Goal: Use online tool/utility

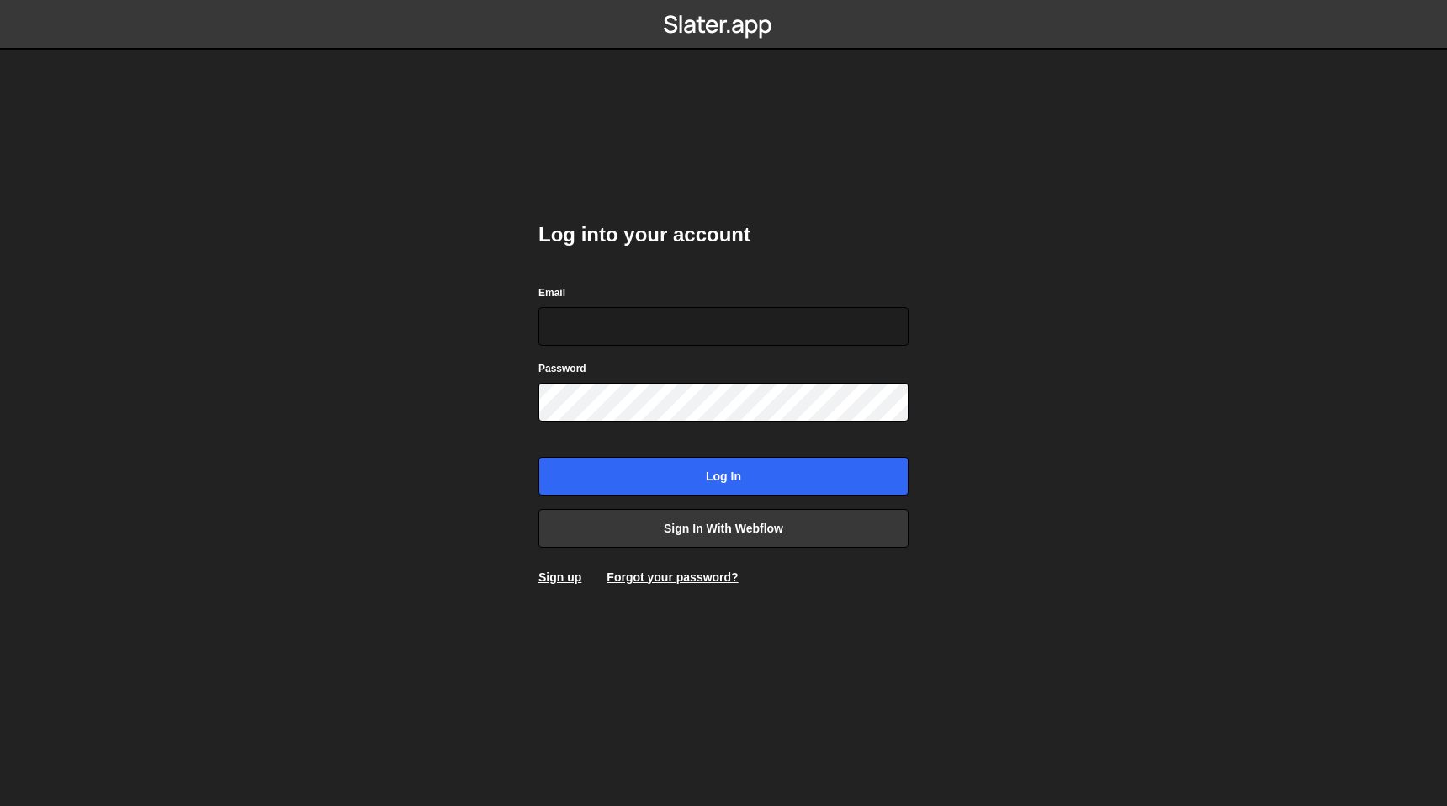
click at [723, 0] on com-1password-button at bounding box center [723, 0] width 0 height 0
type input "[EMAIL_ADDRESS][DOMAIN_NAME]"
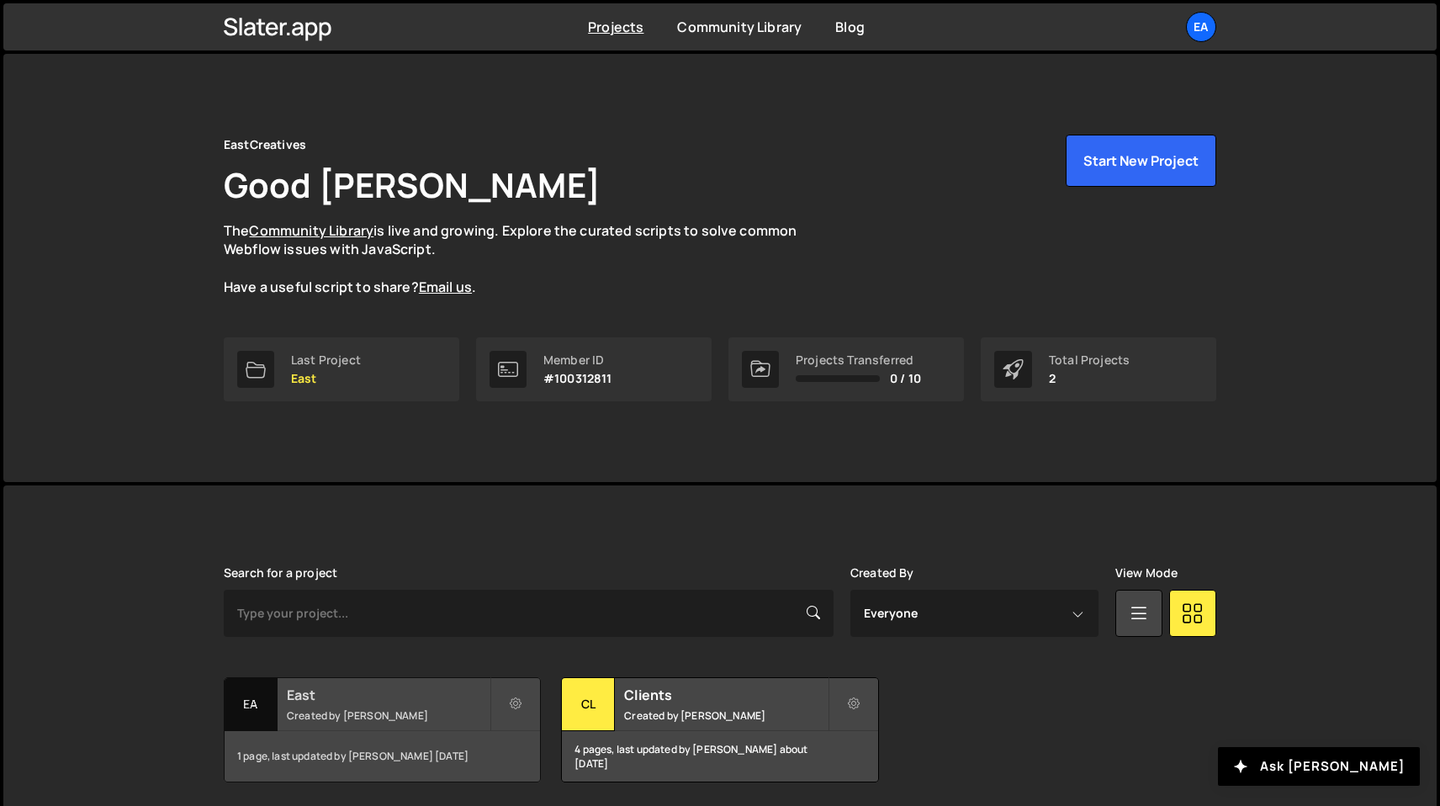
click at [421, 699] on h2 "East" at bounding box center [388, 695] width 203 height 19
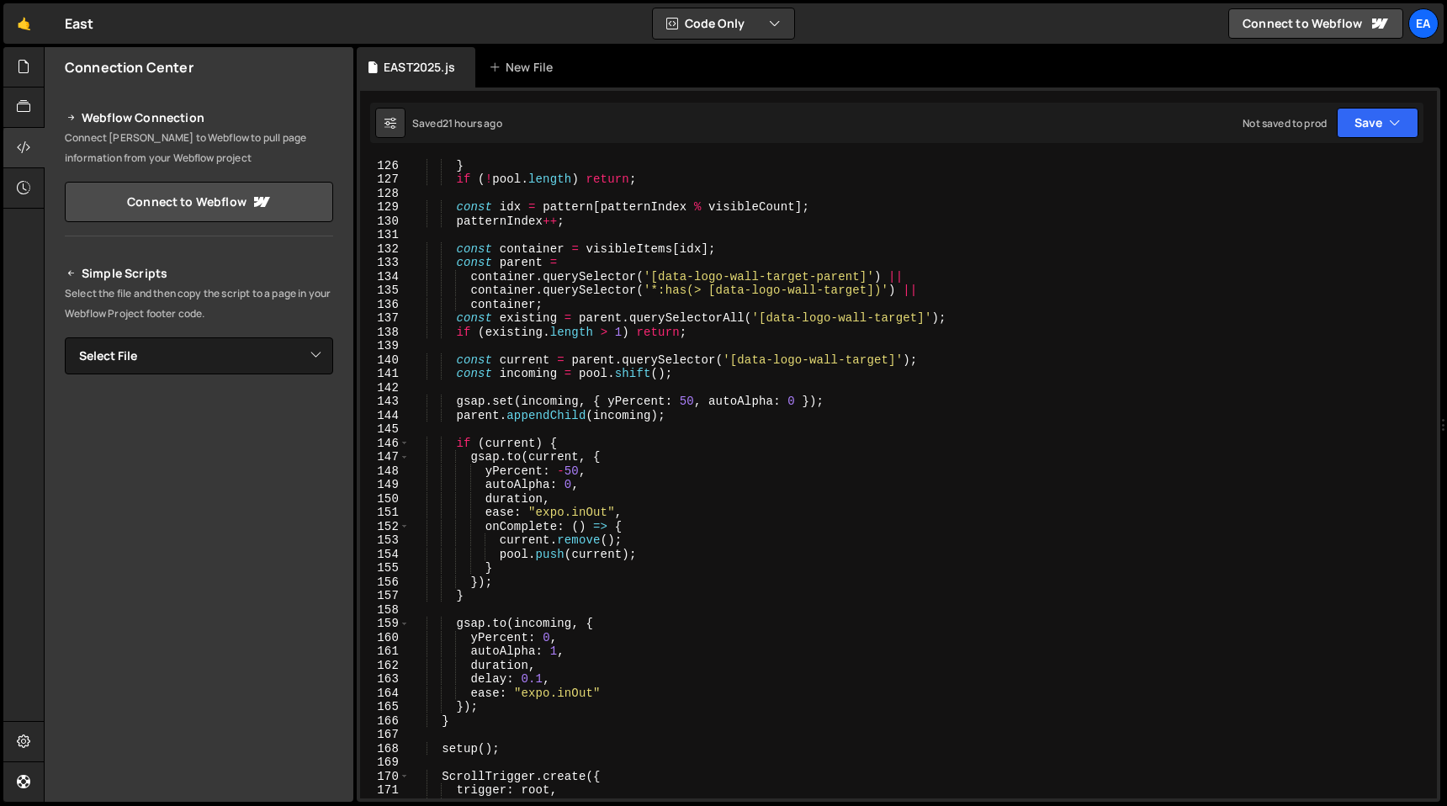
scroll to position [2310, 0]
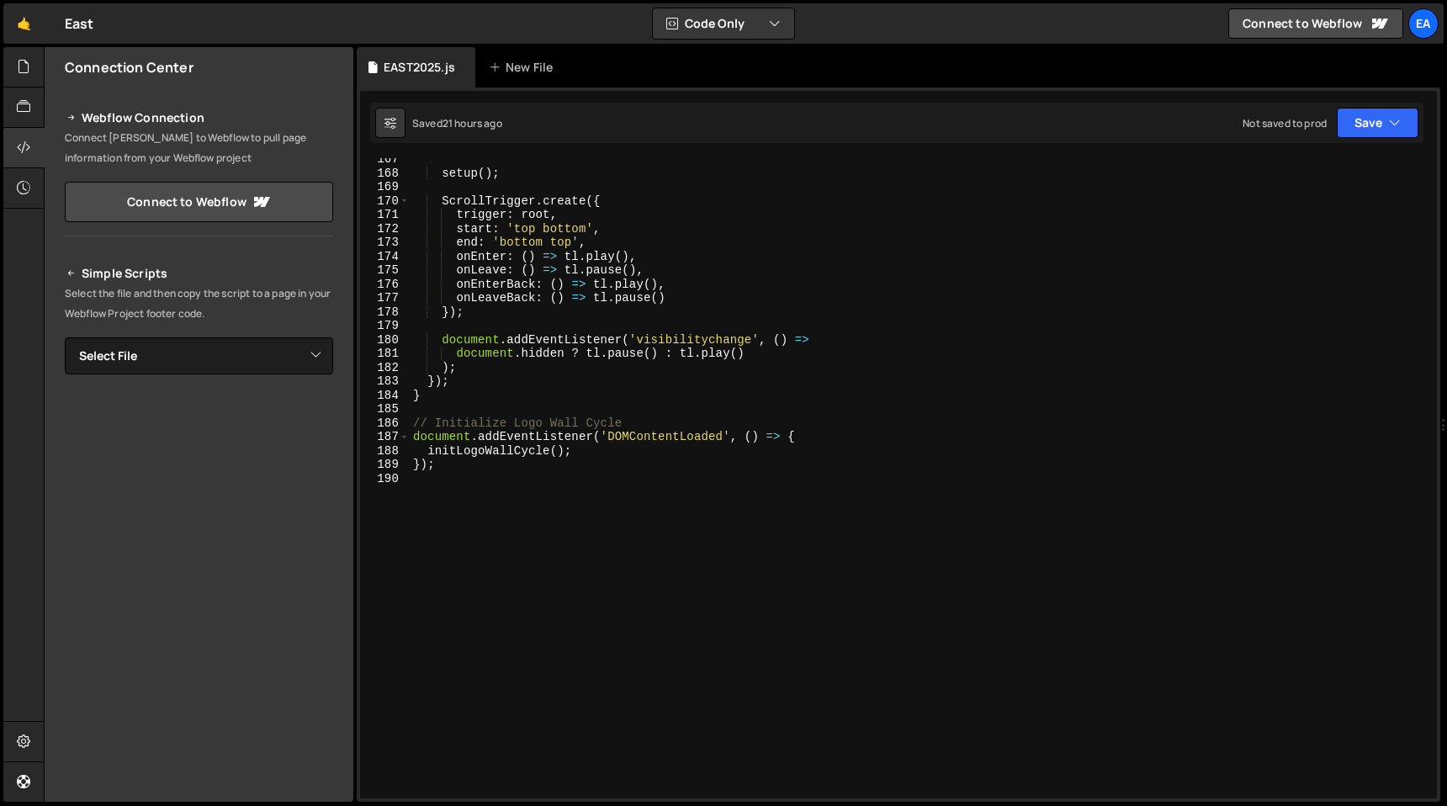
click at [478, 490] on div "setup ( ) ; ScrollTrigger . create ({ trigger : root , start : 'top bottom' , e…" at bounding box center [920, 486] width 1020 height 668
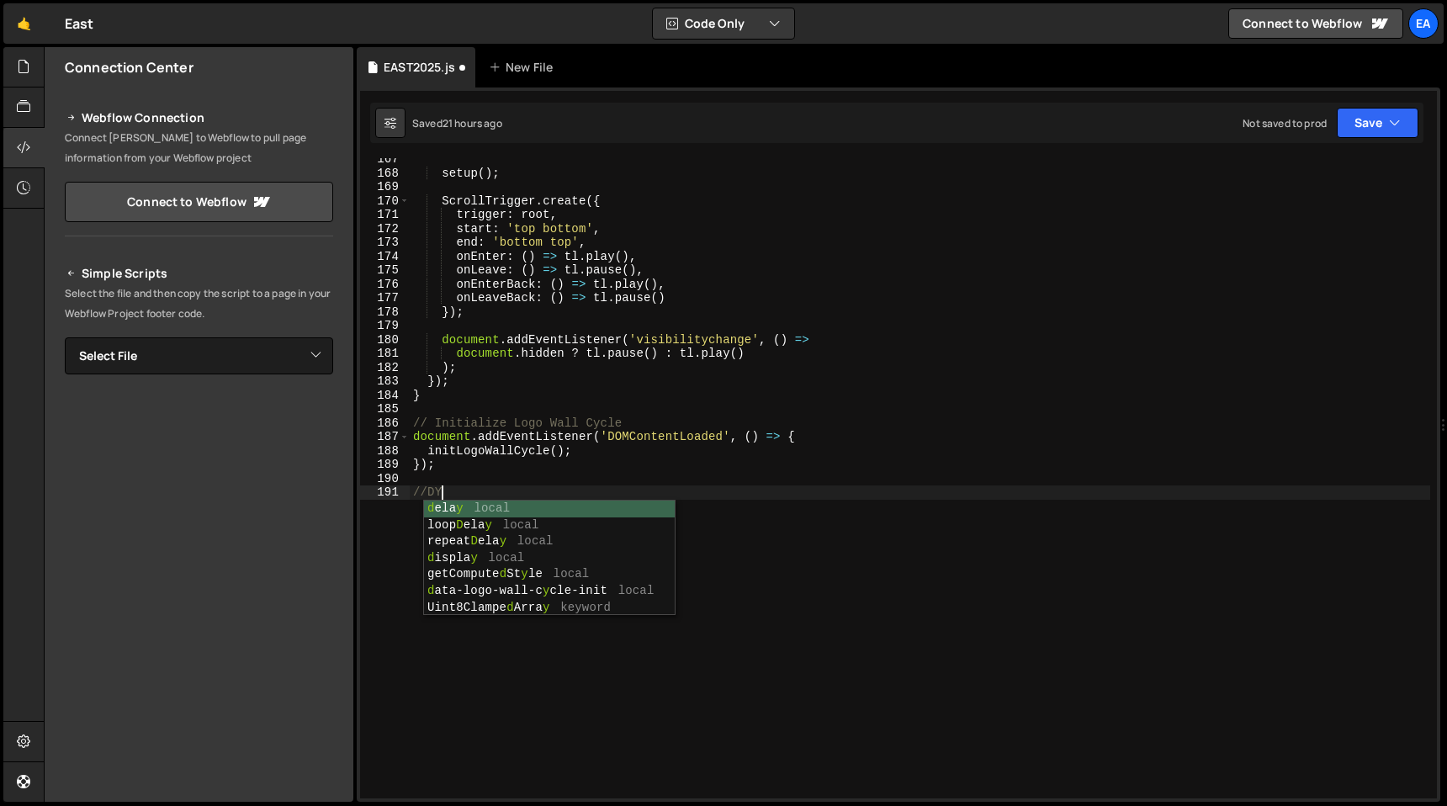
scroll to position [0, 2]
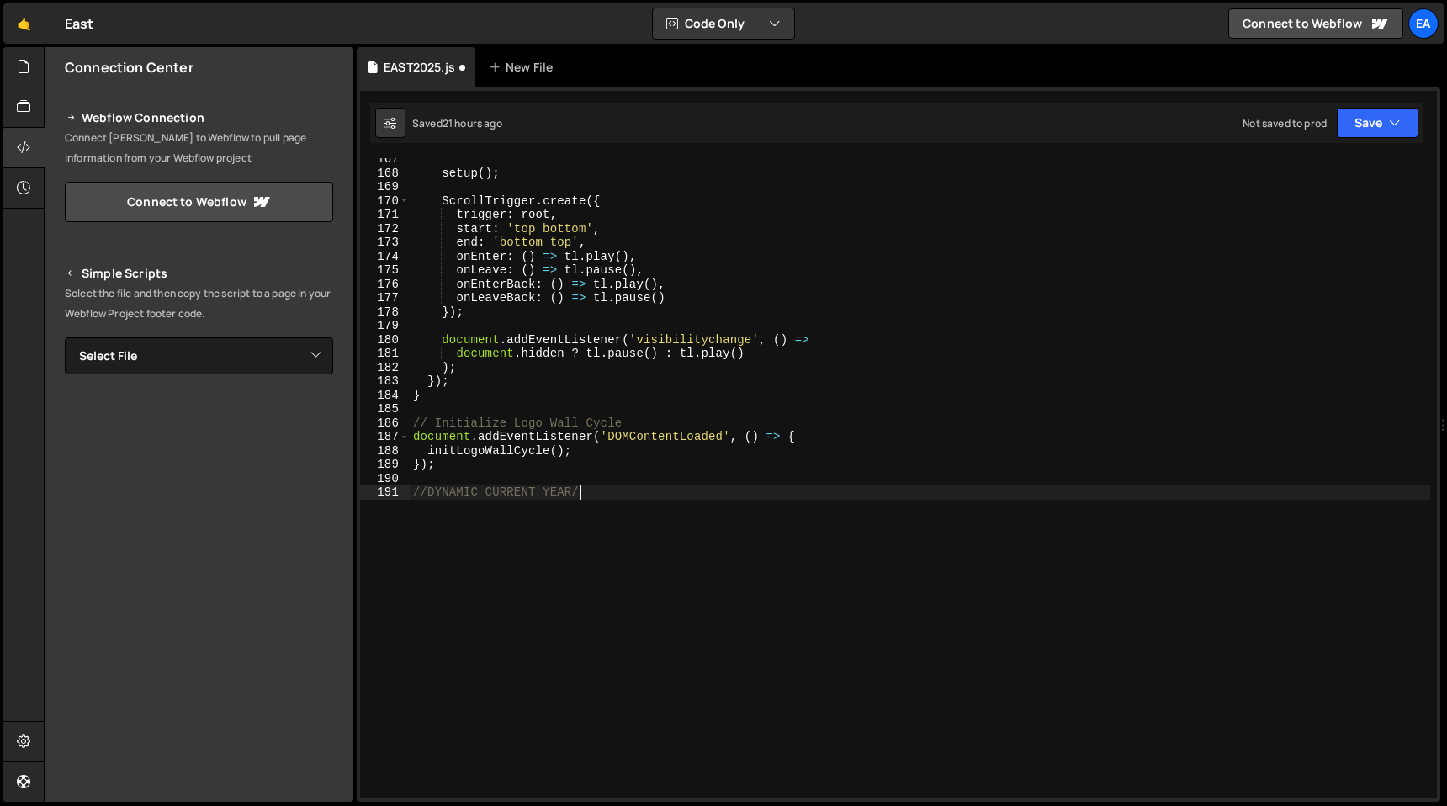
type textarea "//DYNAMIC CURRENT YEAR//"
paste textarea "});"
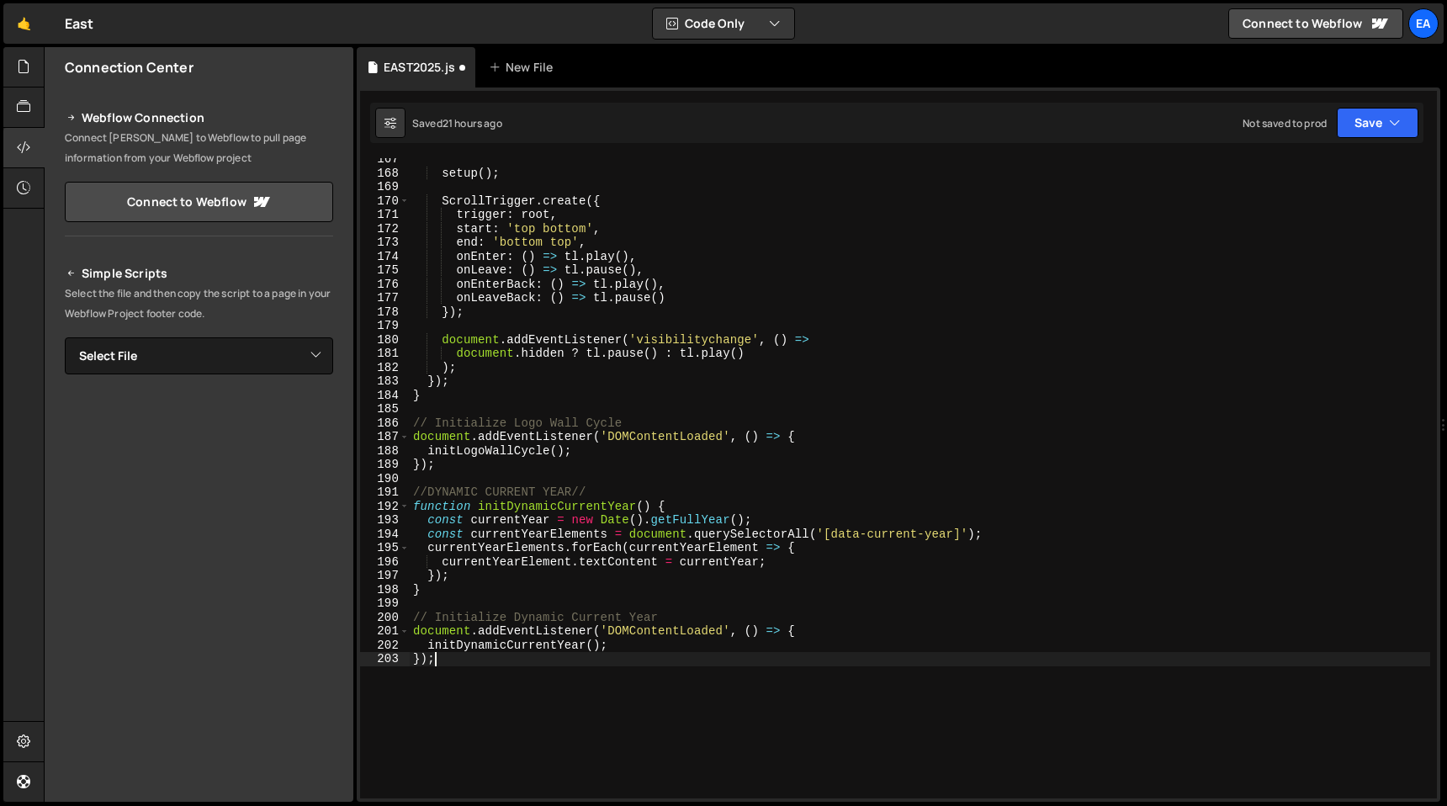
type textarea "});"
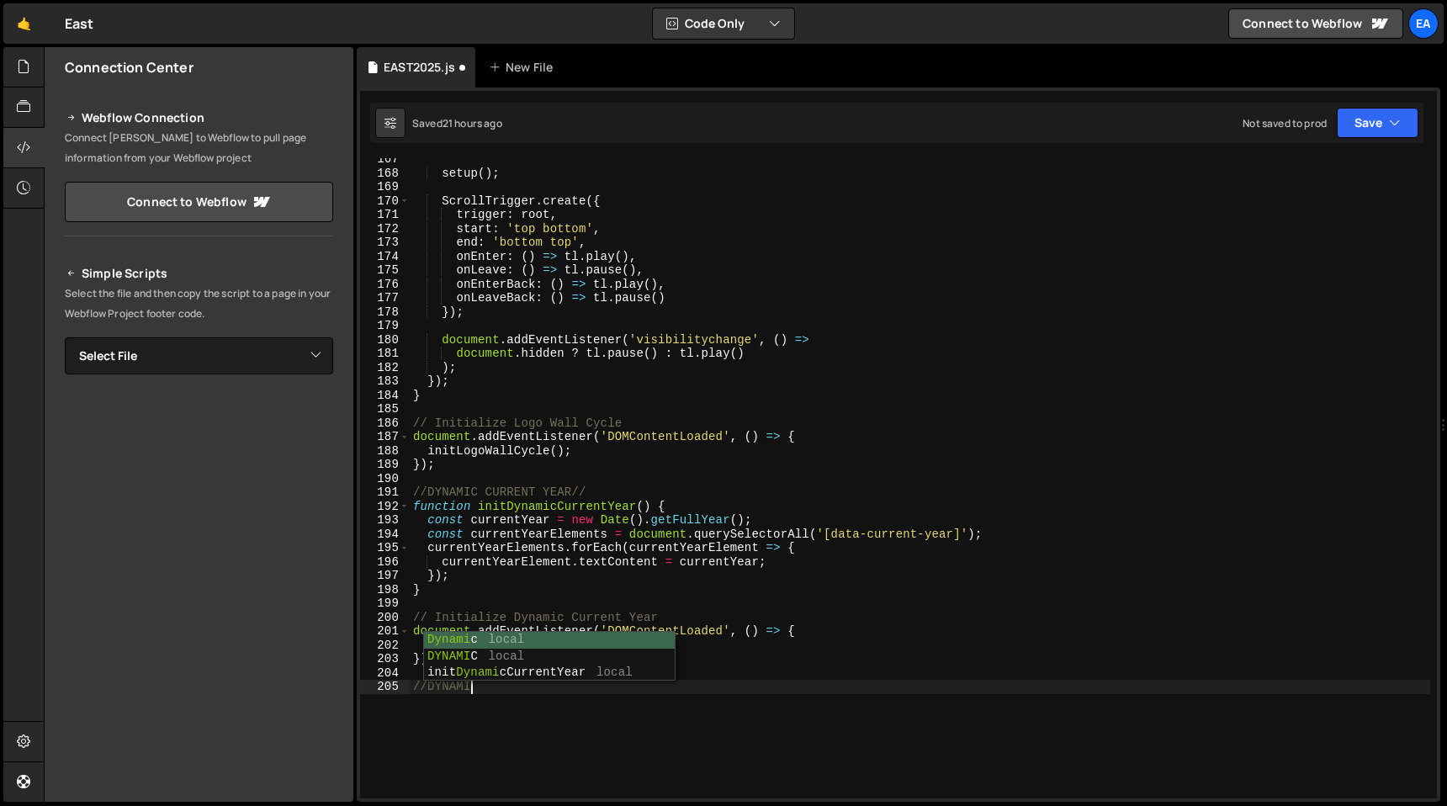
scroll to position [0, 3]
type textarea "//DYNAMIC CURRENT TIME//"
paste textarea "});"
type textarea "});"
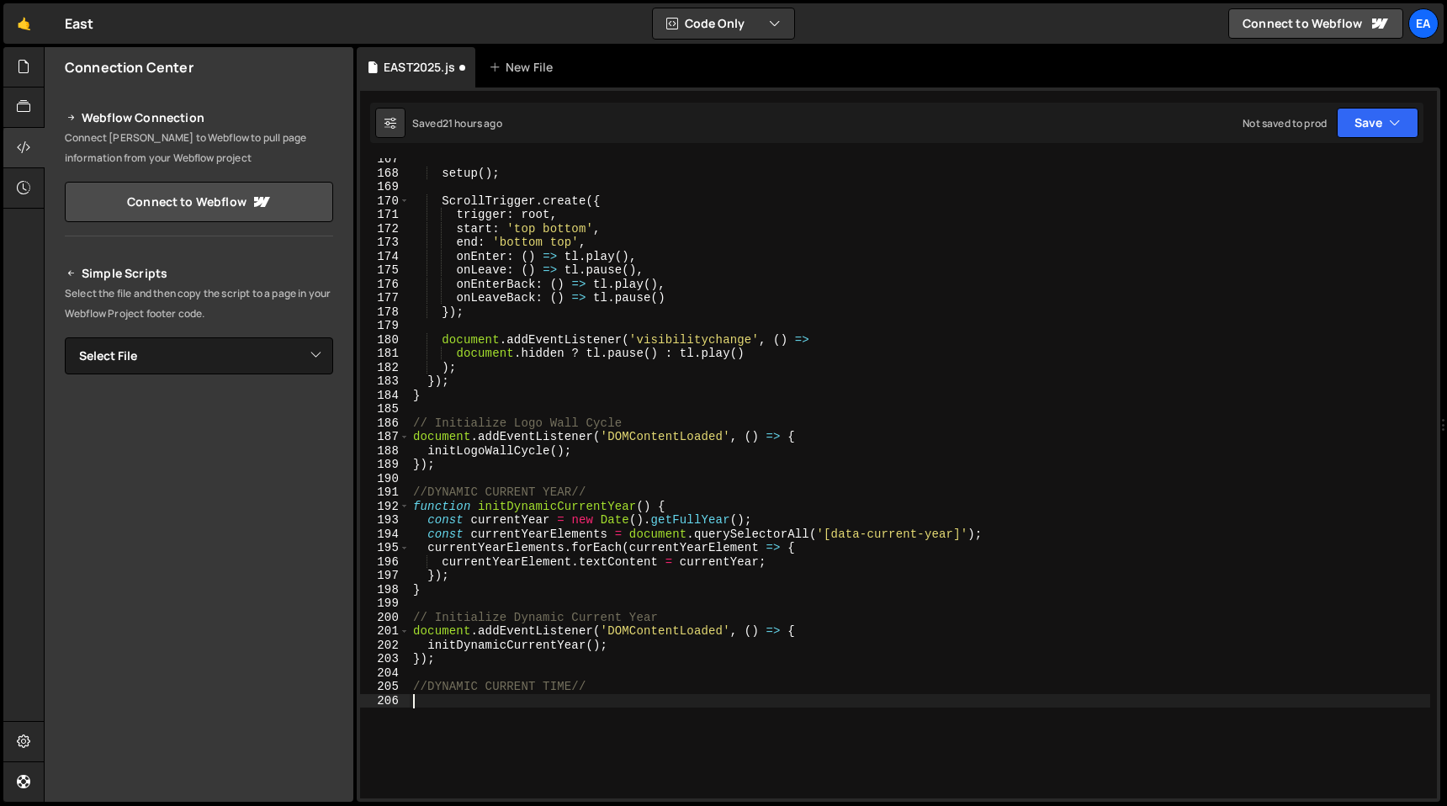
scroll to position [3204, 0]
